Goal: Task Accomplishment & Management: Use online tool/utility

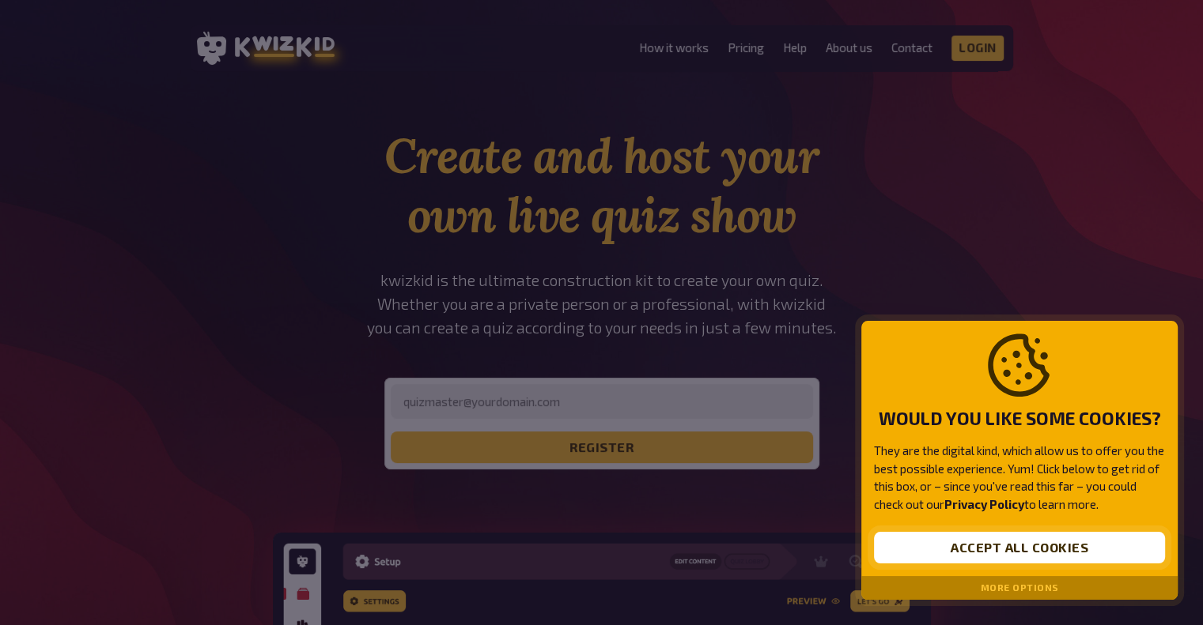
click at [981, 556] on button "Accept all cookies" at bounding box center [1019, 548] width 291 height 32
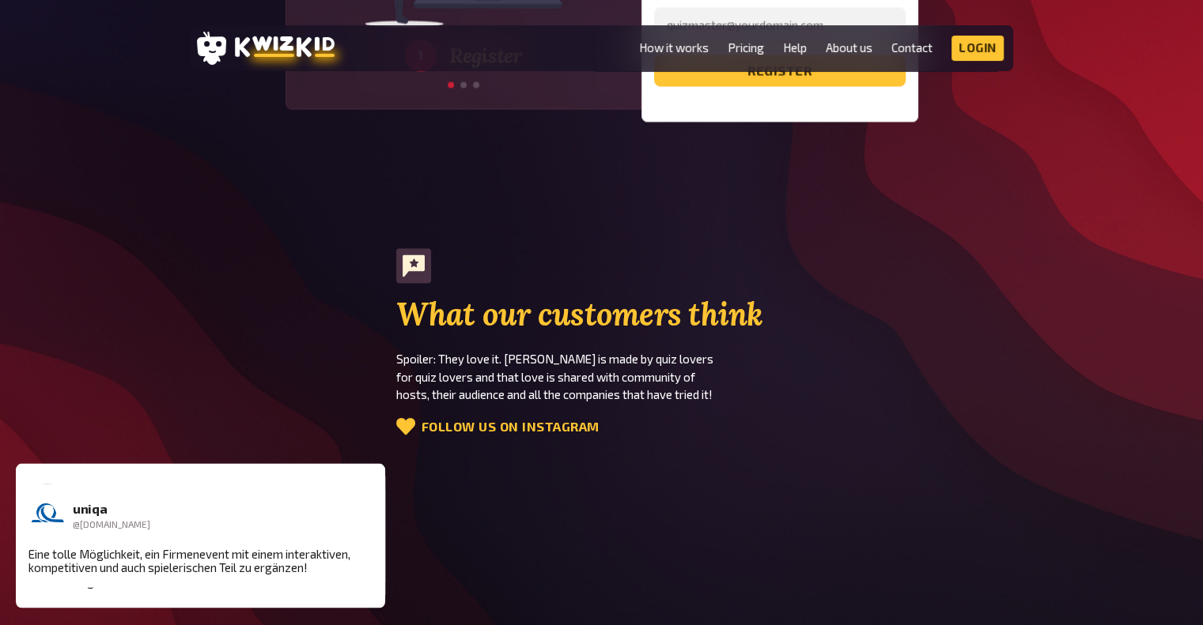
scroll to position [2647, 0]
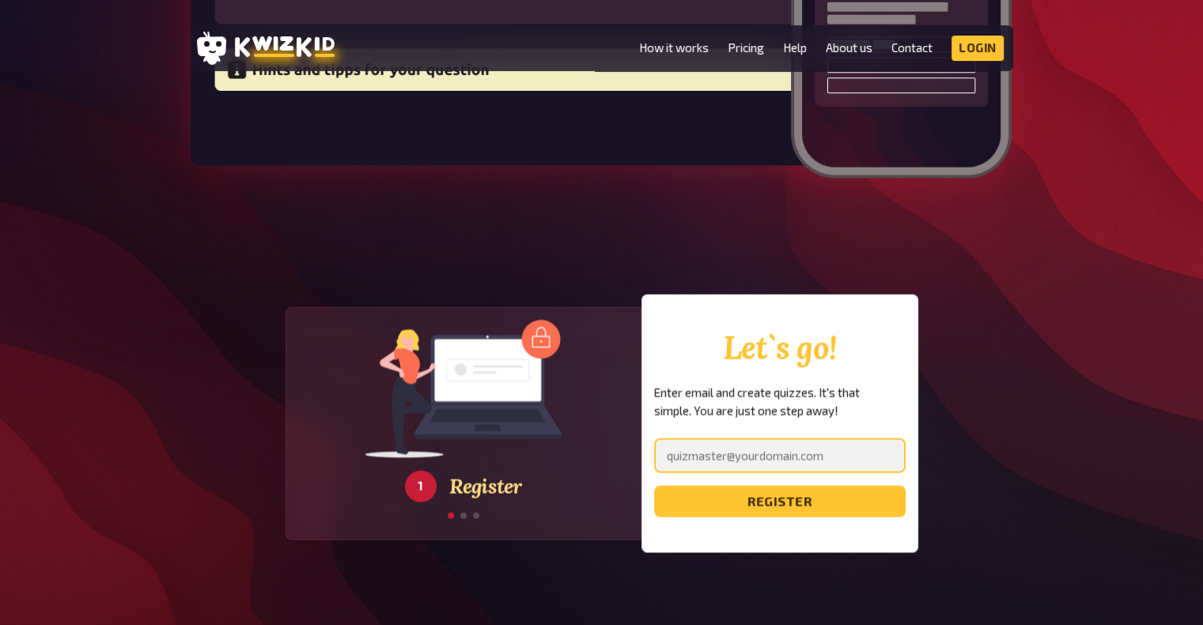
click at [701, 438] on input "email" at bounding box center [779, 455] width 251 height 35
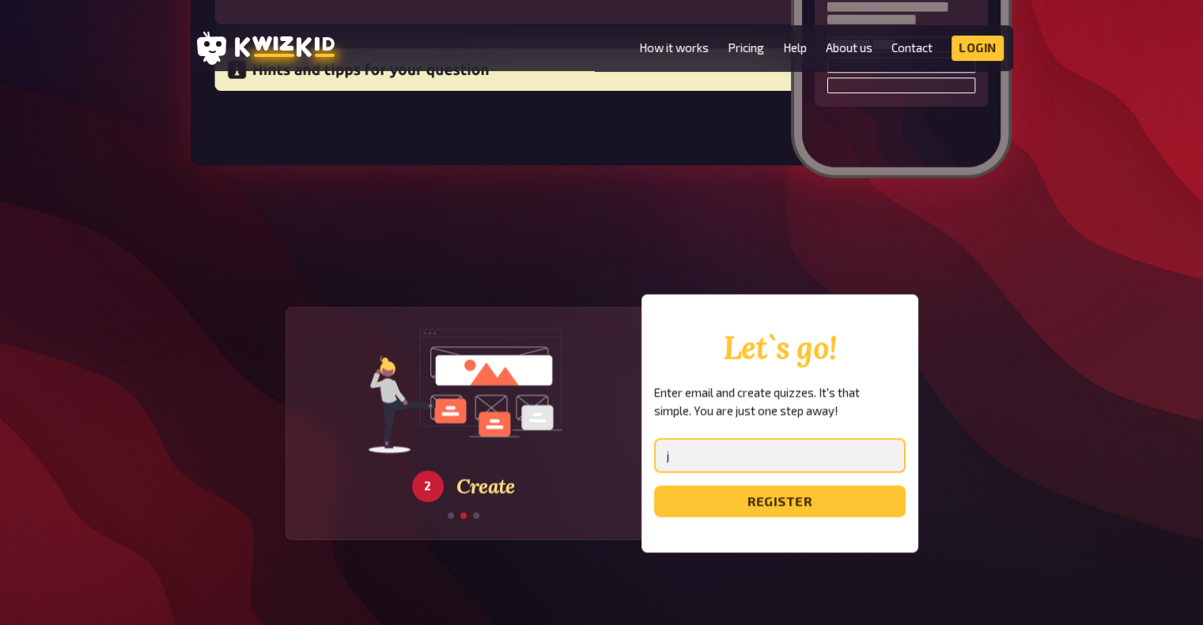
type input "[EMAIL_ADDRESS][DOMAIN_NAME]"
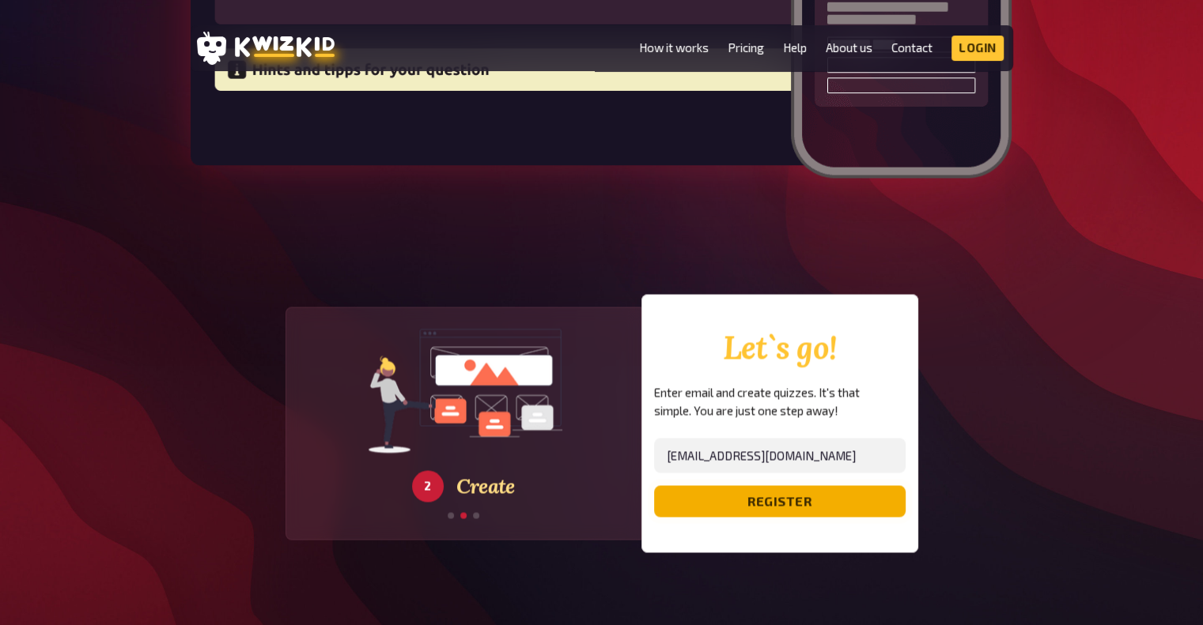
click at [707, 485] on button "register" at bounding box center [779, 501] width 251 height 32
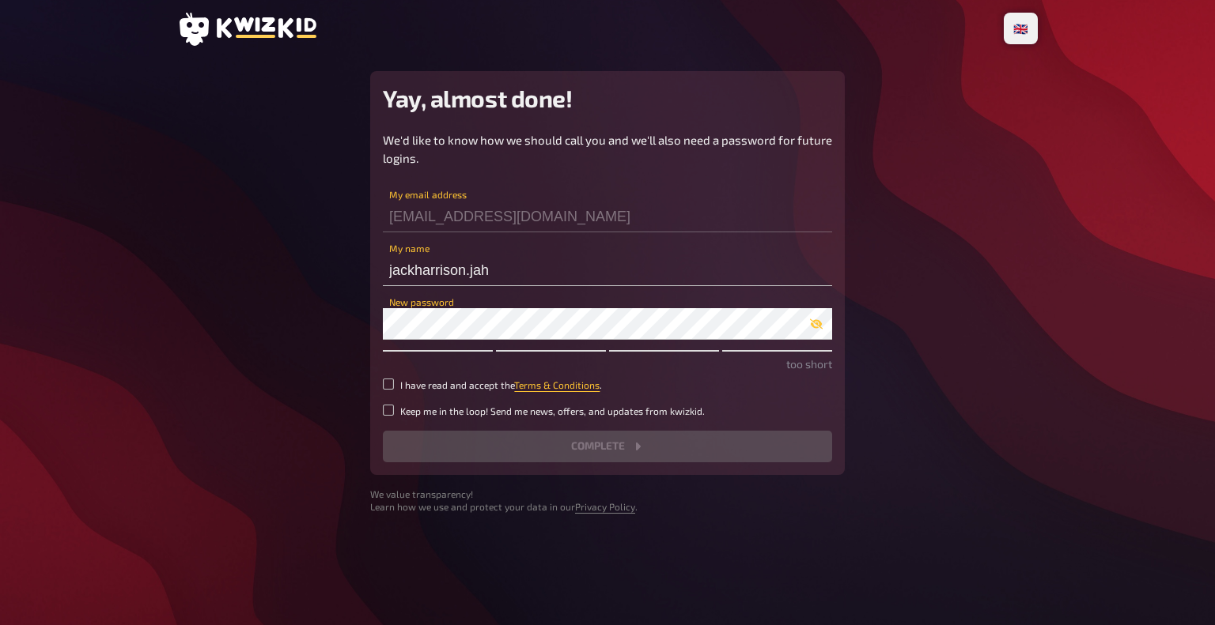
click at [513, 196] on div "[EMAIL_ADDRESS][DOMAIN_NAME] My email address" at bounding box center [607, 208] width 449 height 47
click at [522, 281] on input "jackharrison.jah" at bounding box center [607, 271] width 449 height 32
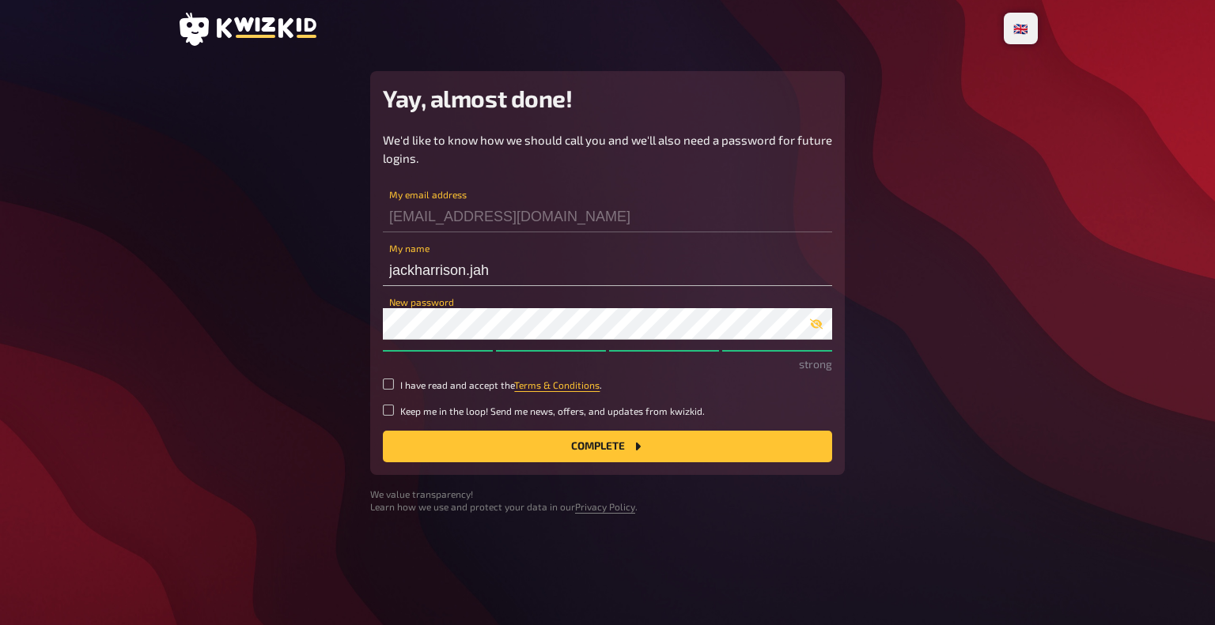
click at [416, 379] on small "I have read and accept the Terms & Conditions ." at bounding box center [501, 385] width 202 height 13
click at [394, 379] on input "I have read and accept the Terms & Conditions ." at bounding box center [388, 384] width 11 height 11
checkbox input "true"
click at [499, 433] on button "Complete" at bounding box center [607, 447] width 449 height 32
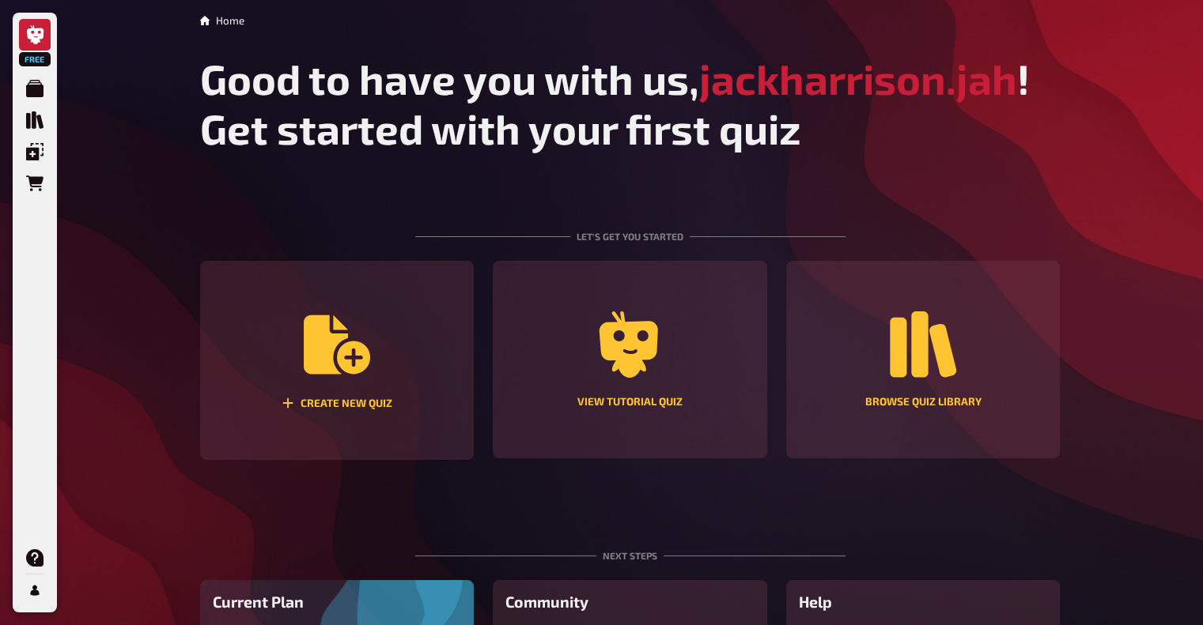
click at [237, 176] on main "Home Good to have you with us, jackharrison.jah ! Get started with your first q…" at bounding box center [630, 371] width 860 height 717
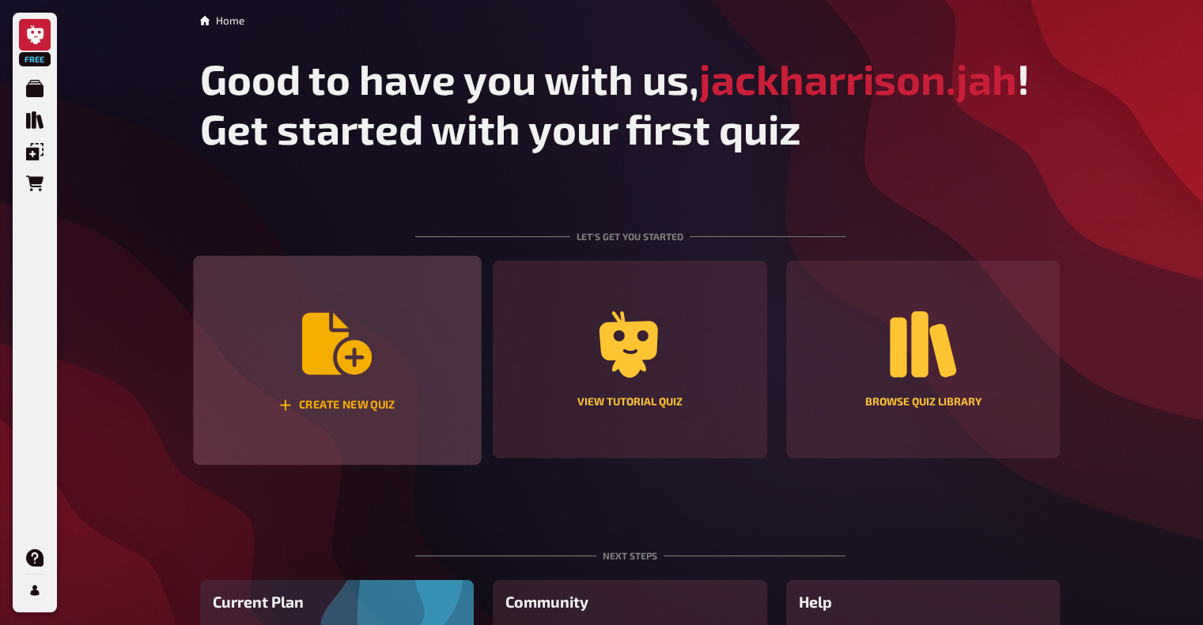
click at [313, 400] on div "Create new quiz" at bounding box center [336, 405] width 116 height 13
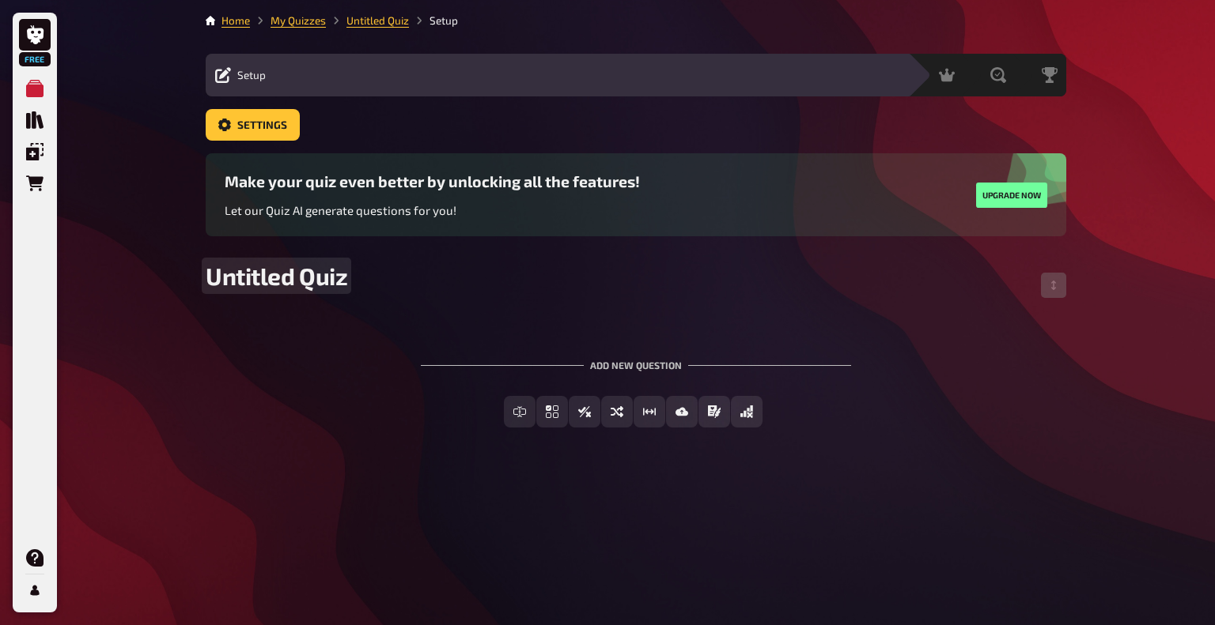
click at [284, 280] on span "Untitled Quiz" at bounding box center [277, 276] width 142 height 28
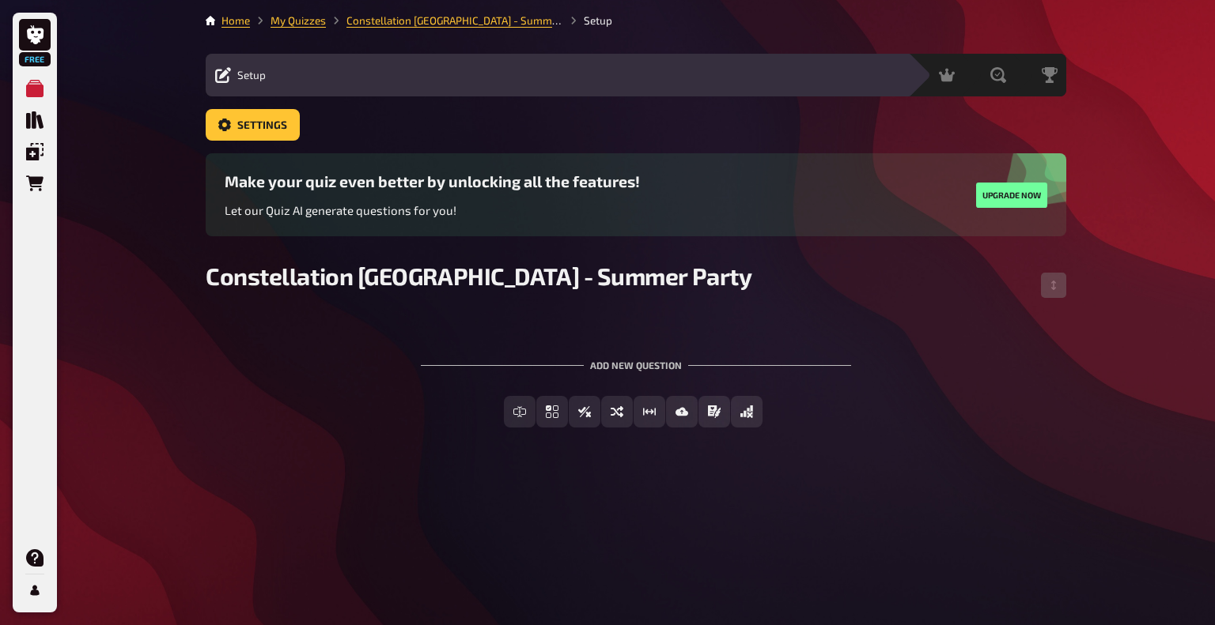
click at [517, 387] on div "Add new question Free Text Input Multiple Choice True / False Sorting Question …" at bounding box center [636, 393] width 860 height 119
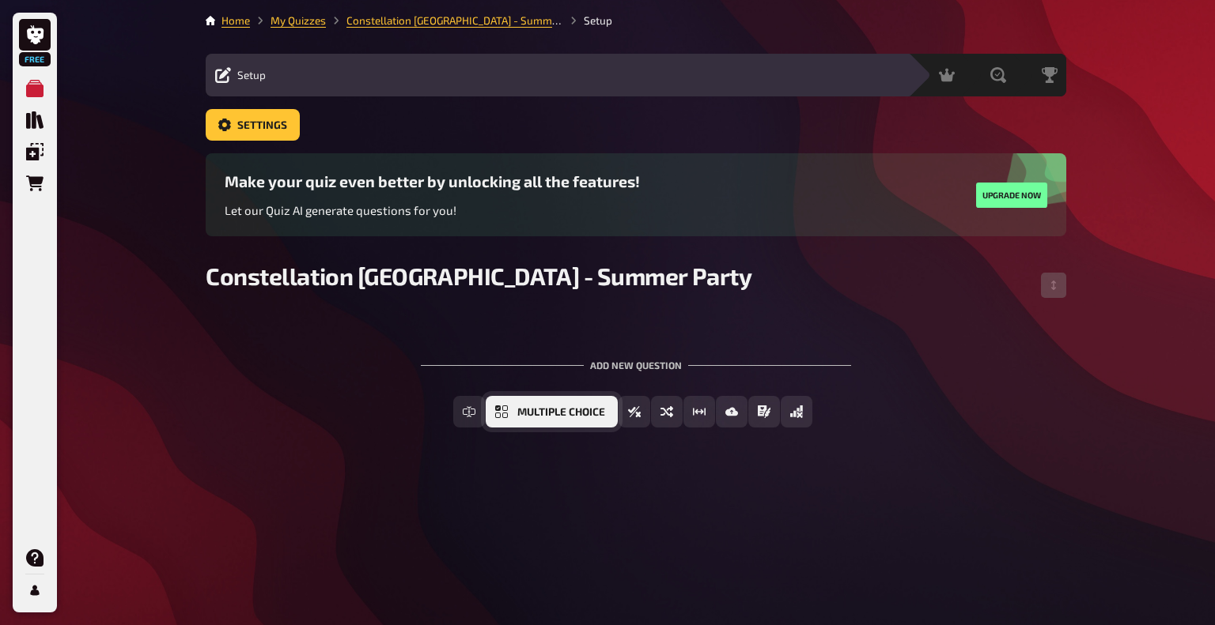
click at [512, 417] on button "Multiple Choice" at bounding box center [551, 412] width 132 height 32
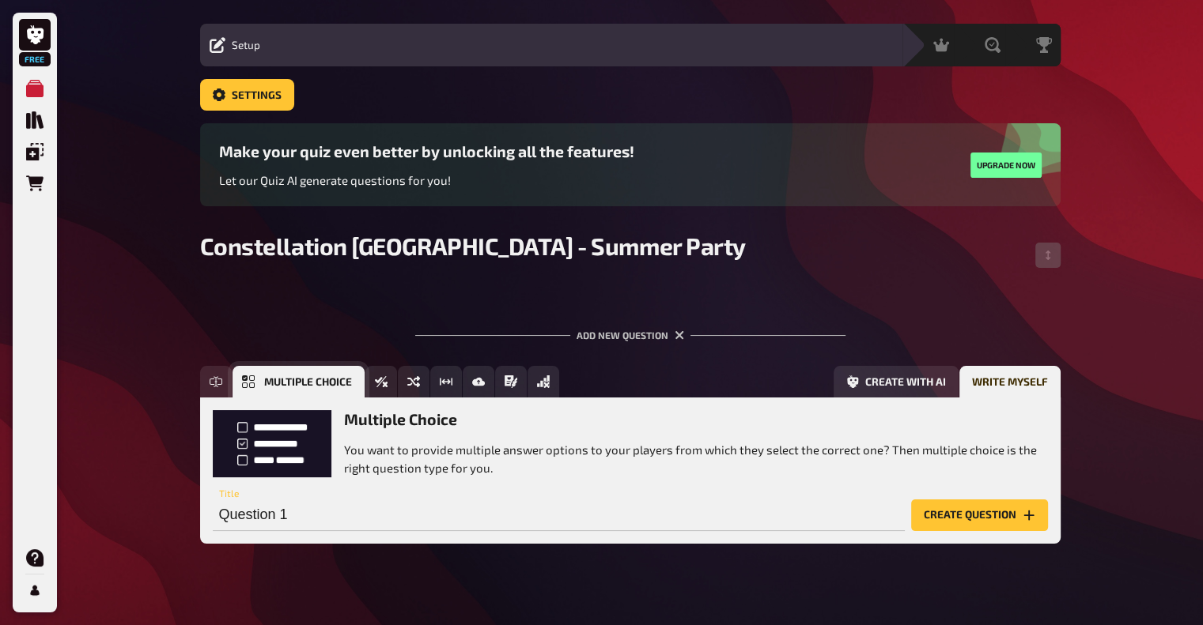
scroll to position [50, 0]
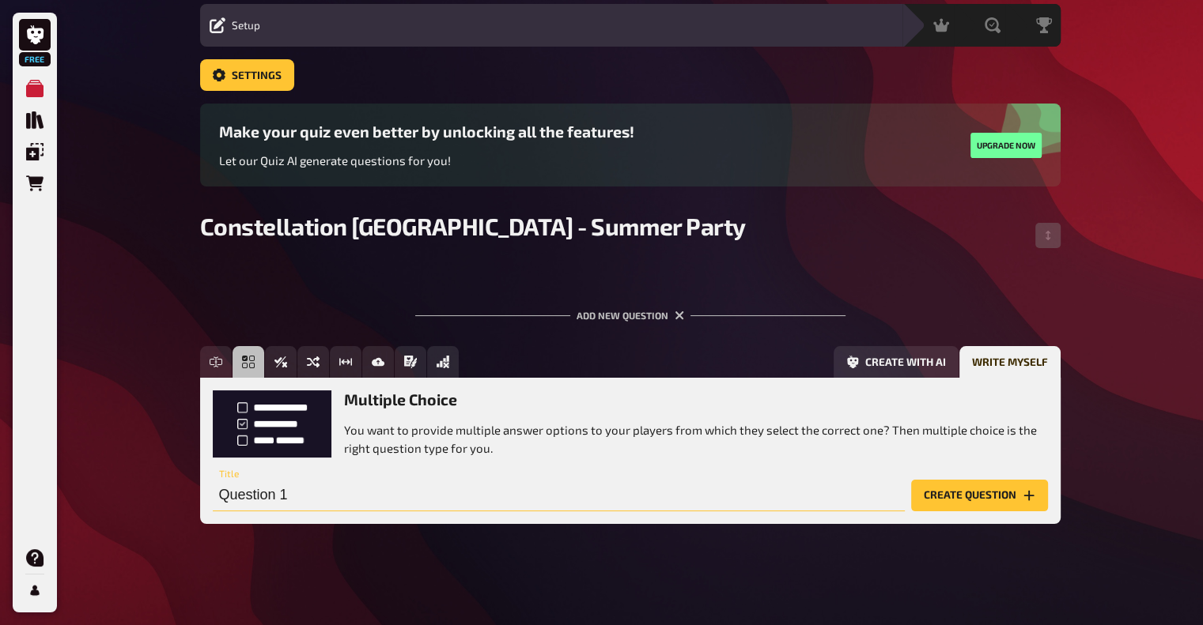
click at [288, 488] on input "Question 1" at bounding box center [559, 496] width 692 height 32
click at [928, 366] on button "Create with AI" at bounding box center [895, 362] width 125 height 32
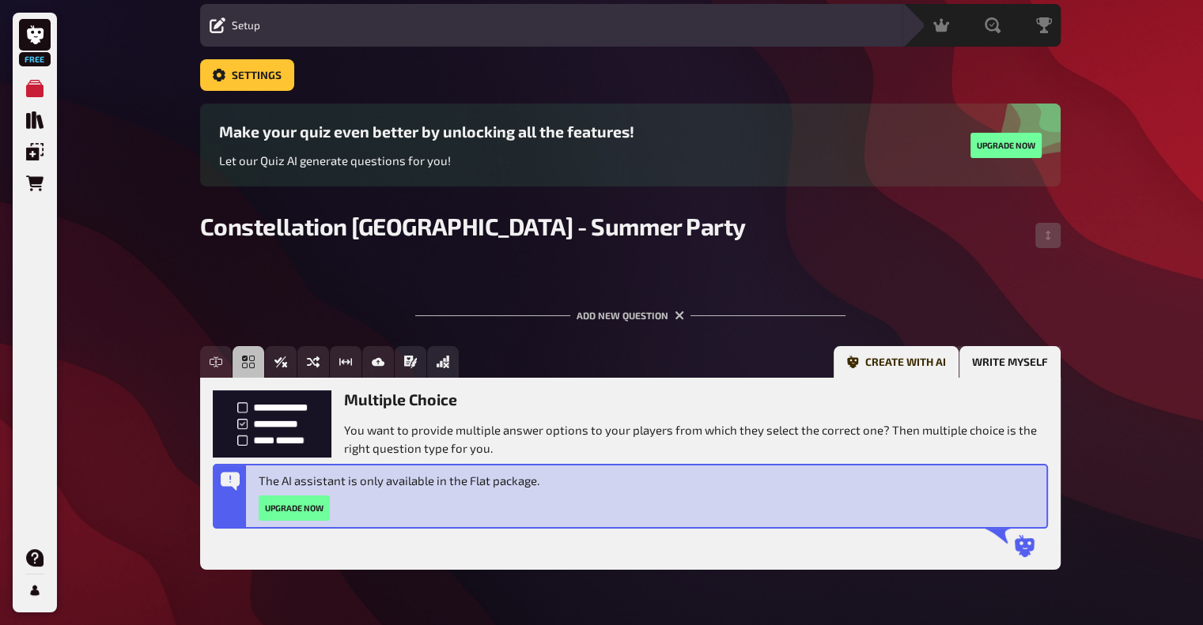
click at [980, 361] on button "Write myself" at bounding box center [1009, 362] width 101 height 32
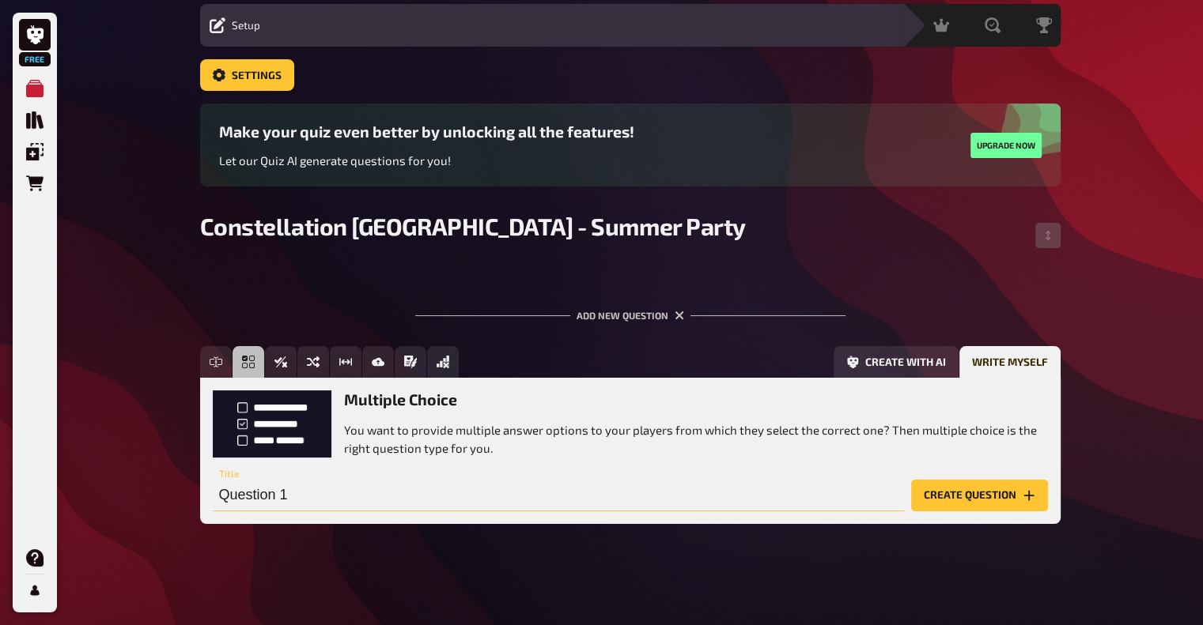
click at [361, 499] on input "Question 1" at bounding box center [559, 496] width 692 height 32
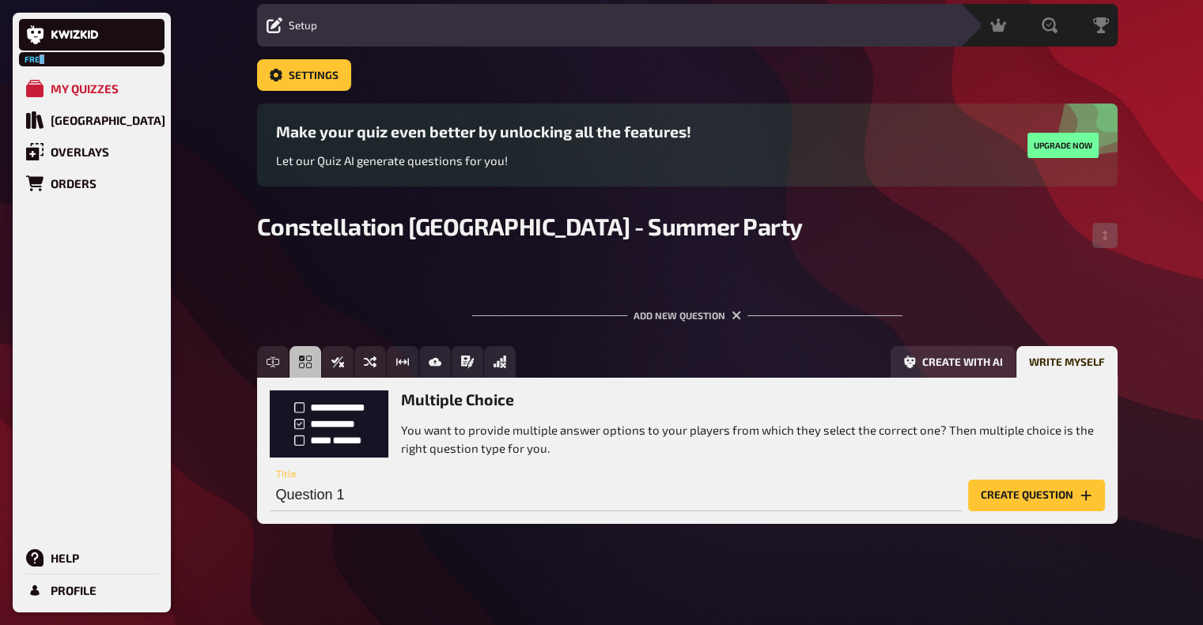
click at [41, 55] on span "Free" at bounding box center [35, 59] width 28 height 9
click at [971, 149] on div "Make your quiz even better by unlocking all the features! Let our Quiz AI gener…" at bounding box center [687, 145] width 822 height 45
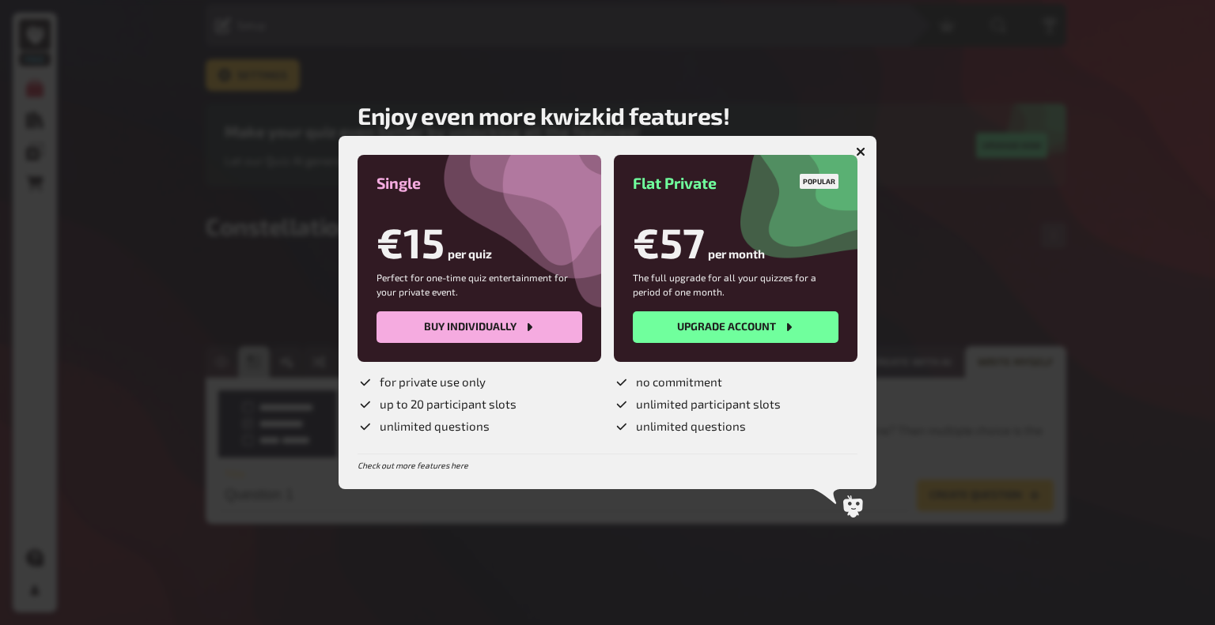
click at [854, 142] on button "button" at bounding box center [860, 151] width 25 height 25
